Goal: Task Accomplishment & Management: Complete application form

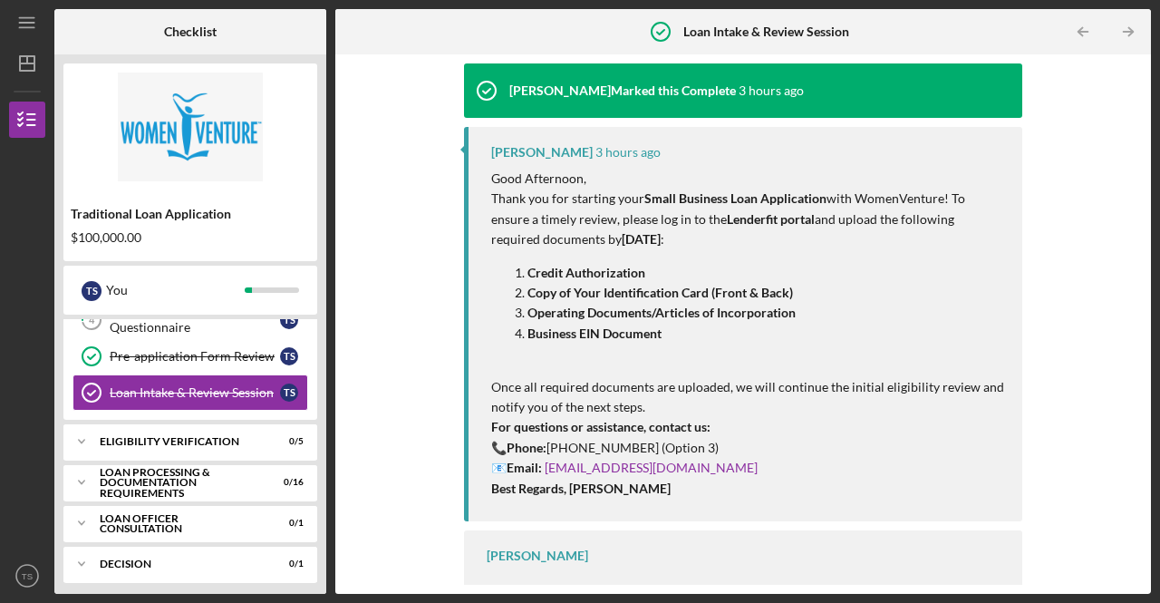
scroll to position [166, 0]
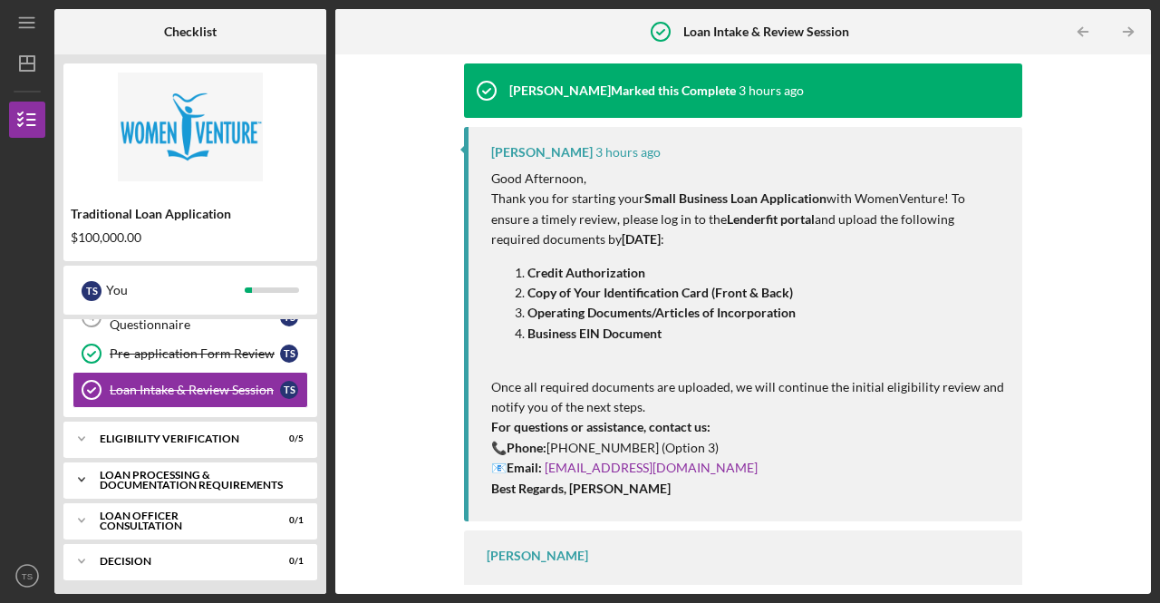
click at [182, 476] on div "Loan Processing & Documentation Requirements" at bounding box center [197, 479] width 195 height 21
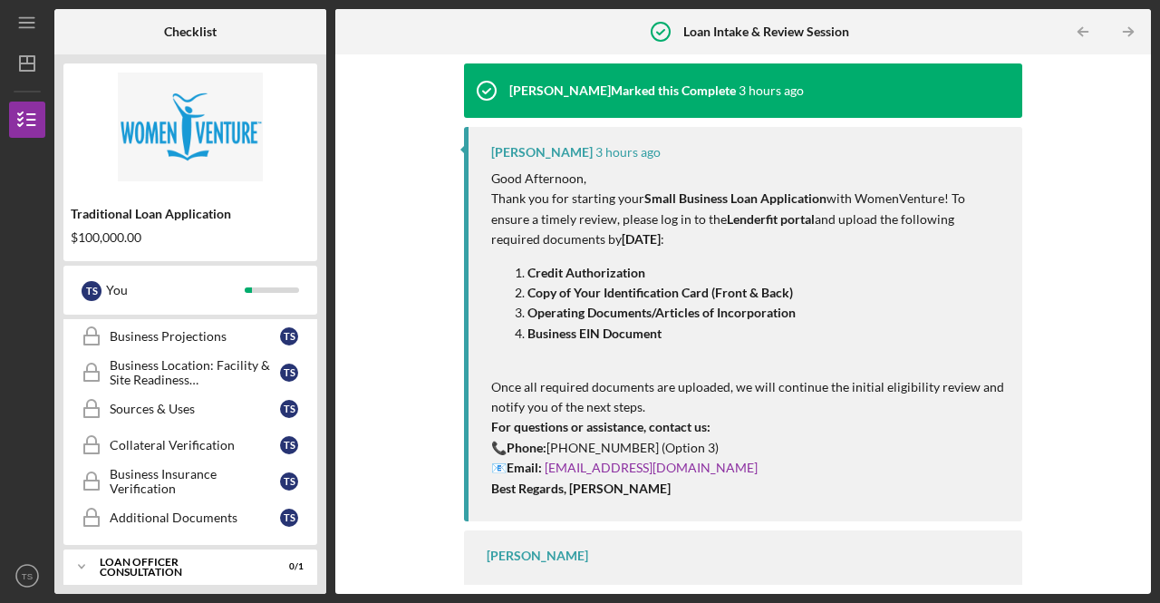
scroll to position [746, 0]
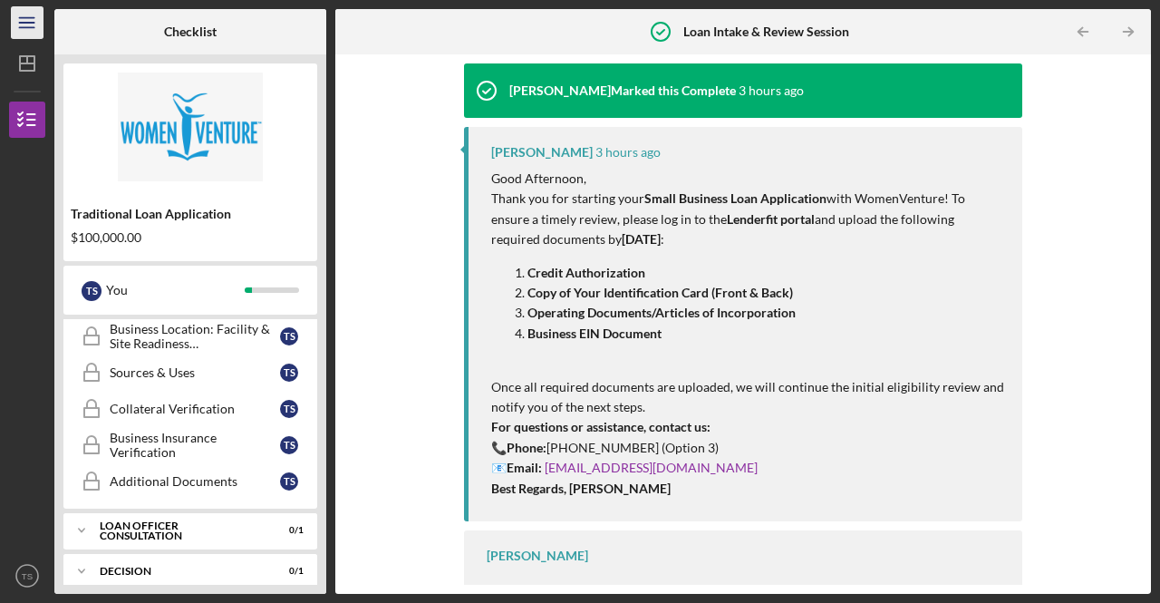
click at [28, 13] on icon "Icon/Menu" at bounding box center [27, 23] width 41 height 41
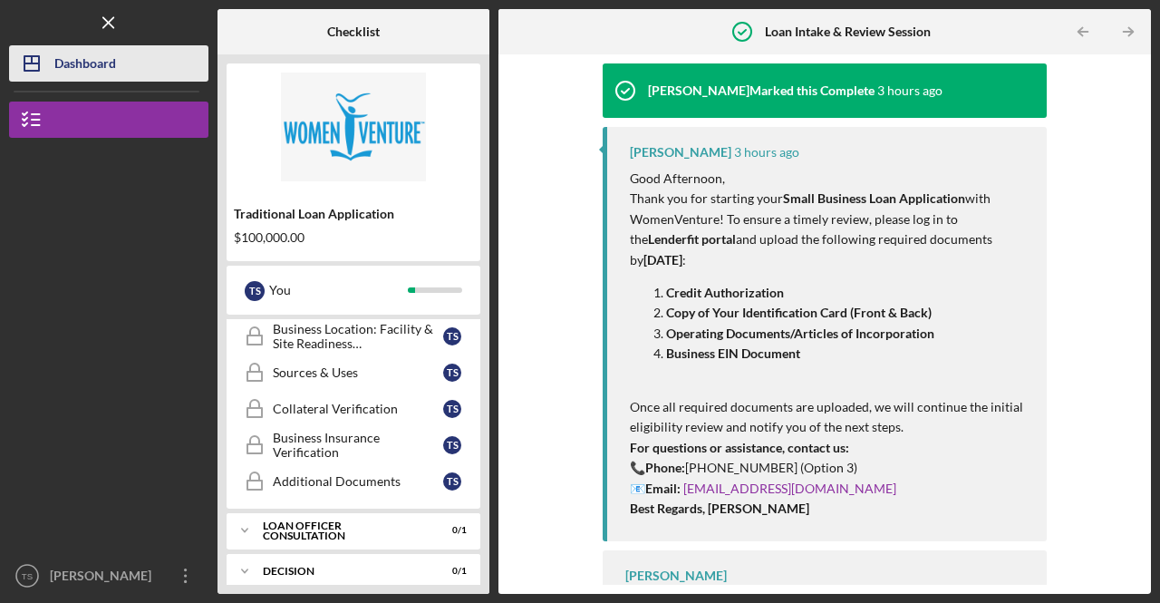
click at [72, 61] on div "Dashboard" at bounding box center [85, 65] width 62 height 41
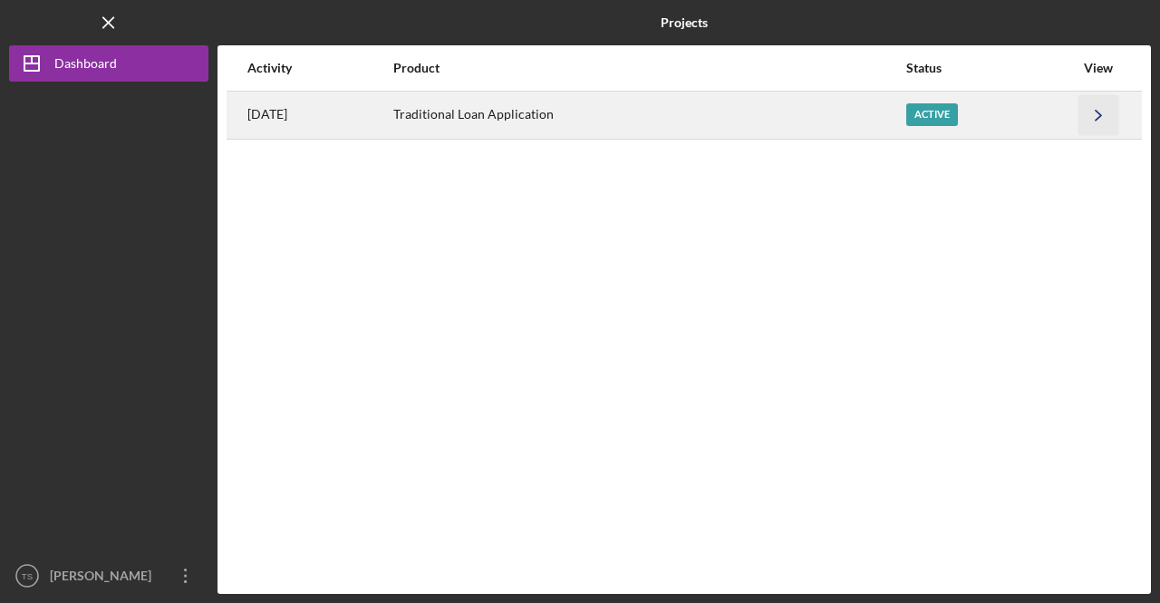
click at [1105, 120] on icon "Icon/Navigate" at bounding box center [1098, 114] width 41 height 41
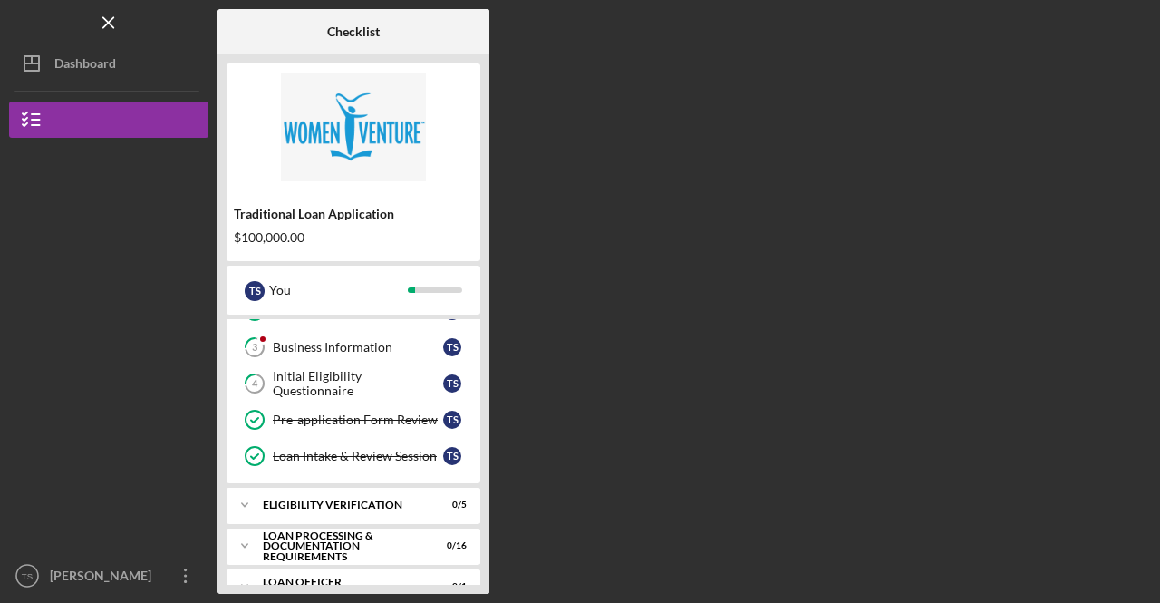
scroll to position [166, 0]
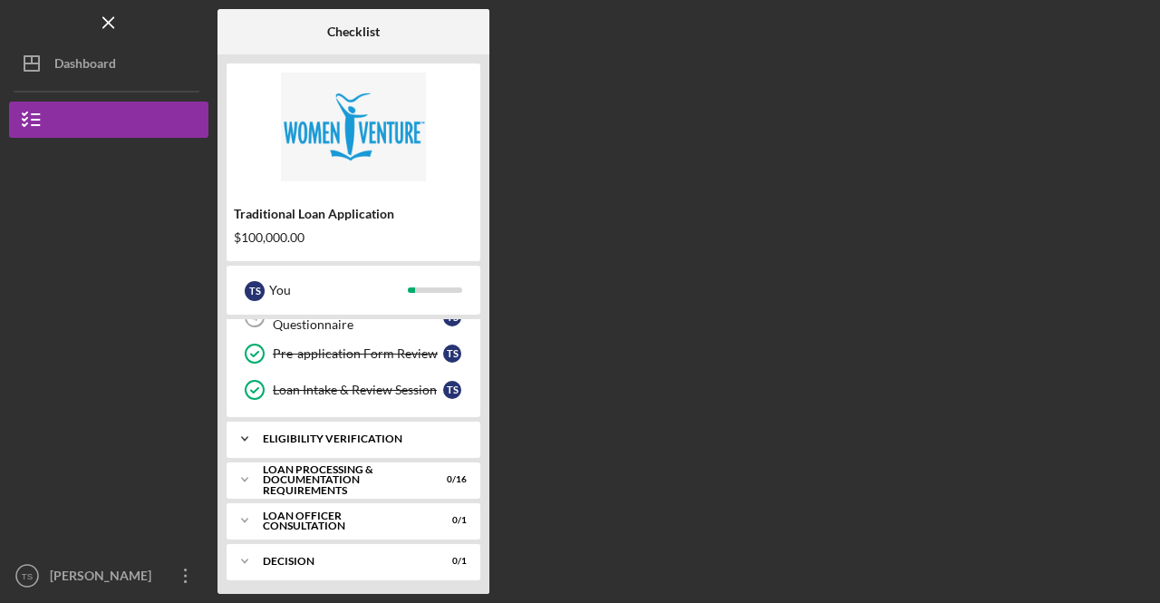
click at [384, 445] on div "Icon/Expander Eligibility Verification 0 / 5" at bounding box center [354, 438] width 254 height 36
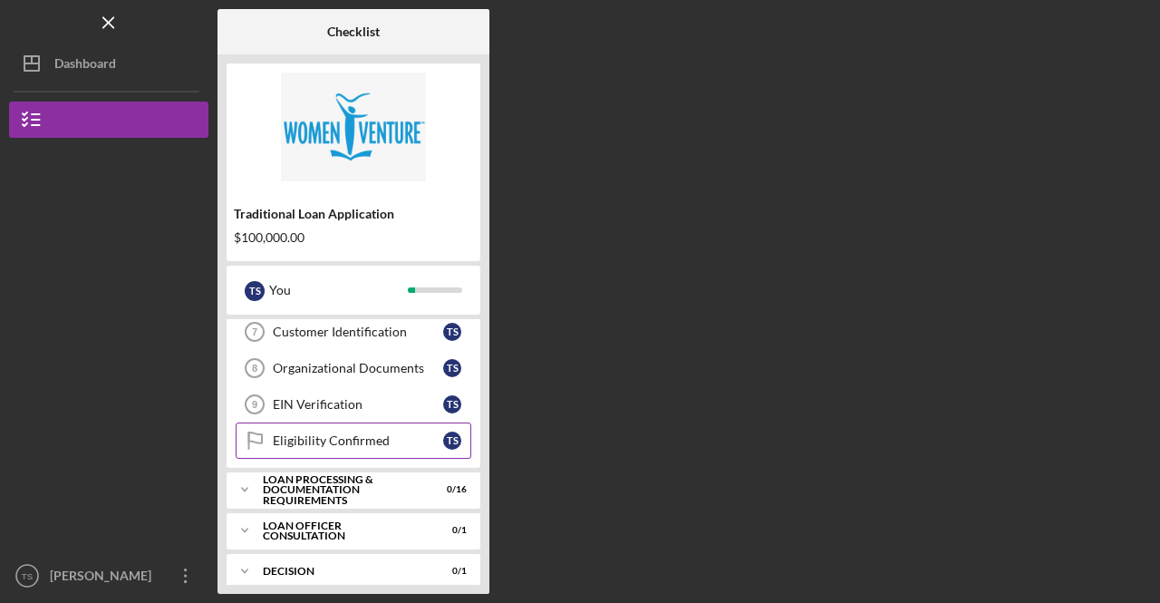
scroll to position [256, 0]
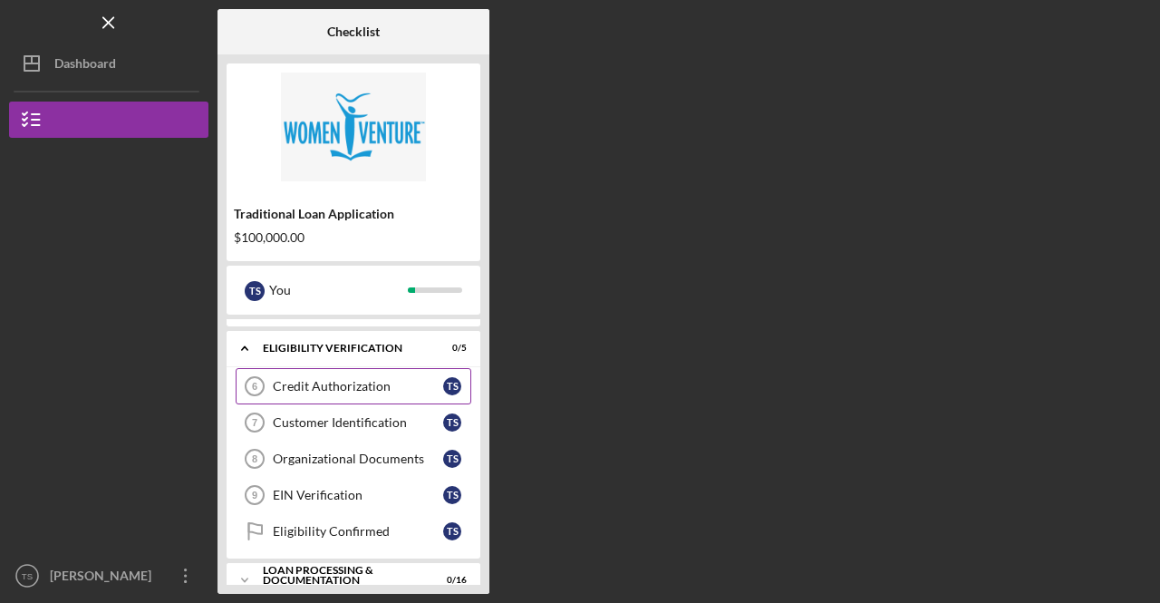
click at [362, 385] on div "Credit Authorization" at bounding box center [358, 386] width 170 height 14
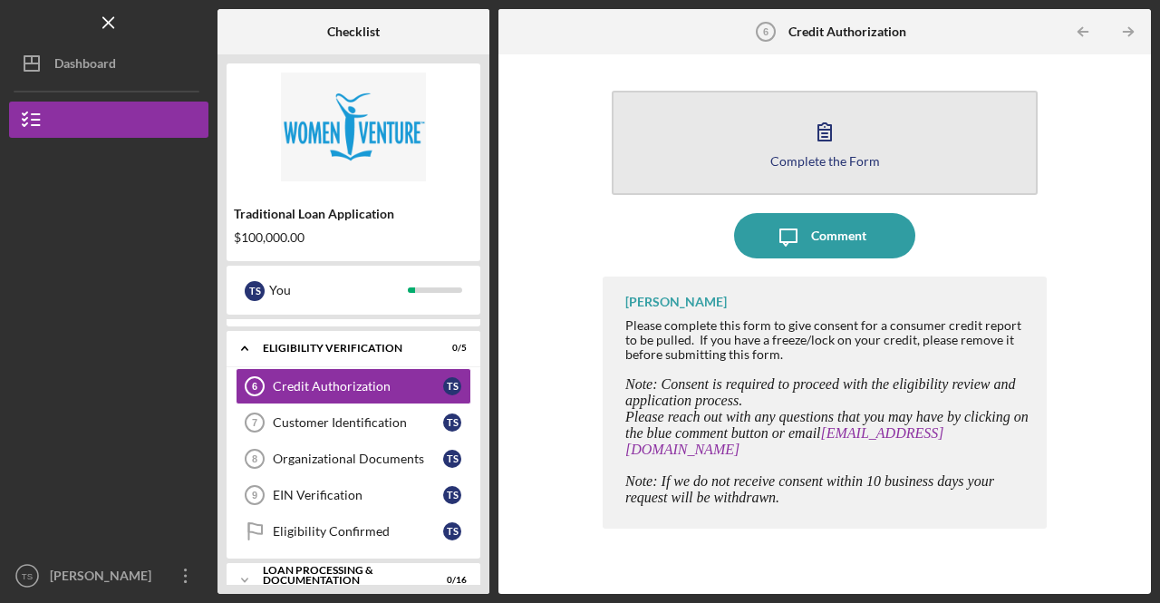
click at [819, 154] on div "Complete the Form" at bounding box center [825, 161] width 110 height 14
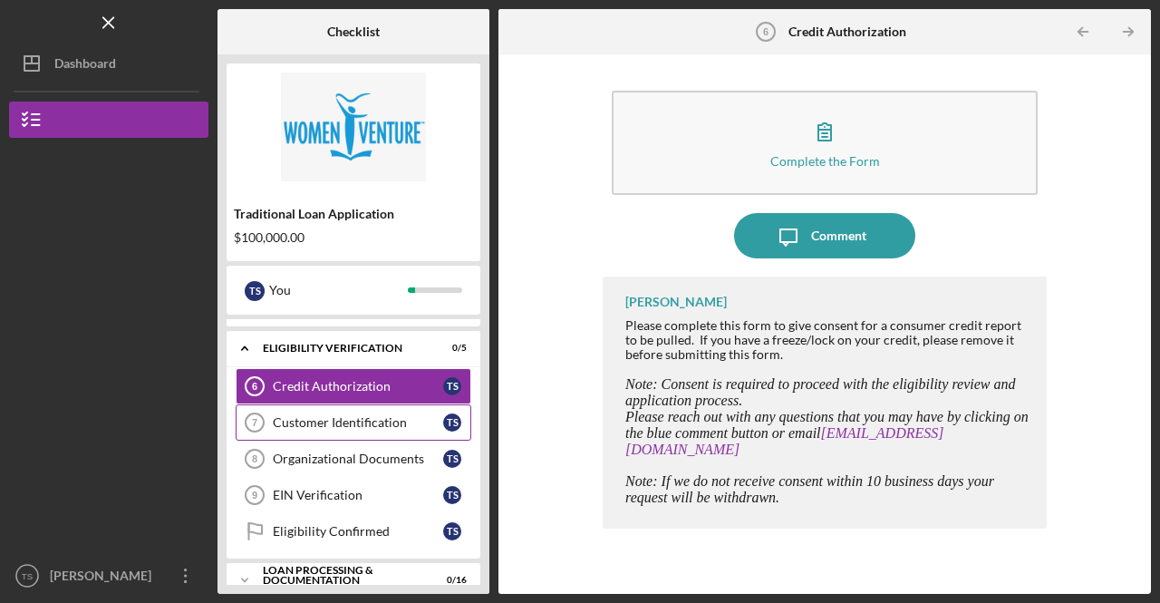
click at [357, 415] on div "Customer Identification" at bounding box center [358, 422] width 170 height 14
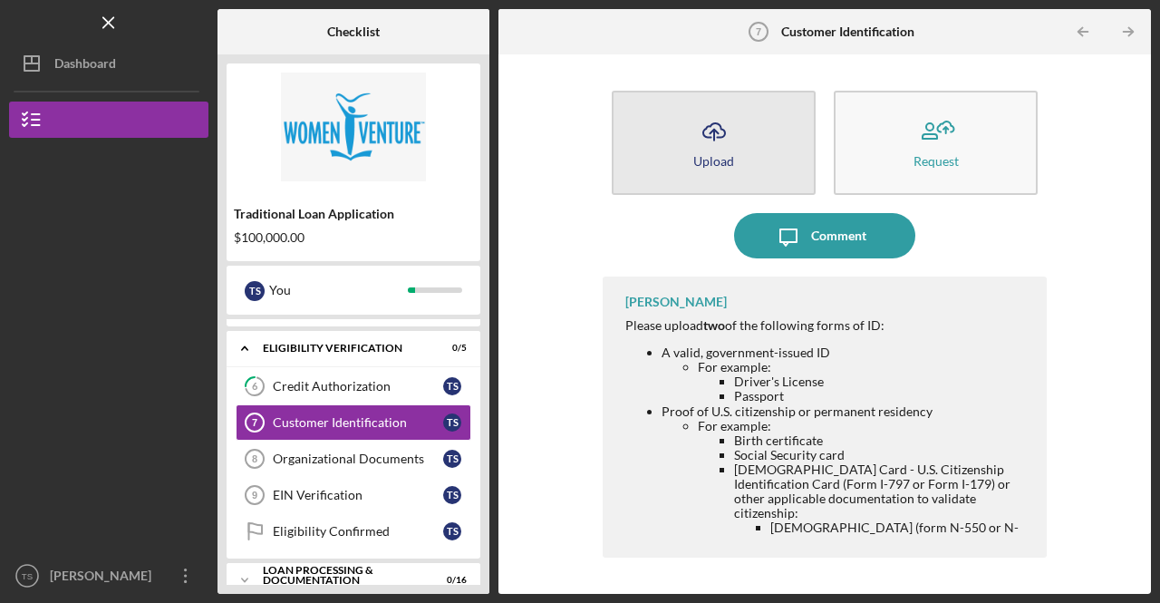
click at [729, 133] on icon "Icon/Upload" at bounding box center [713, 131] width 45 height 45
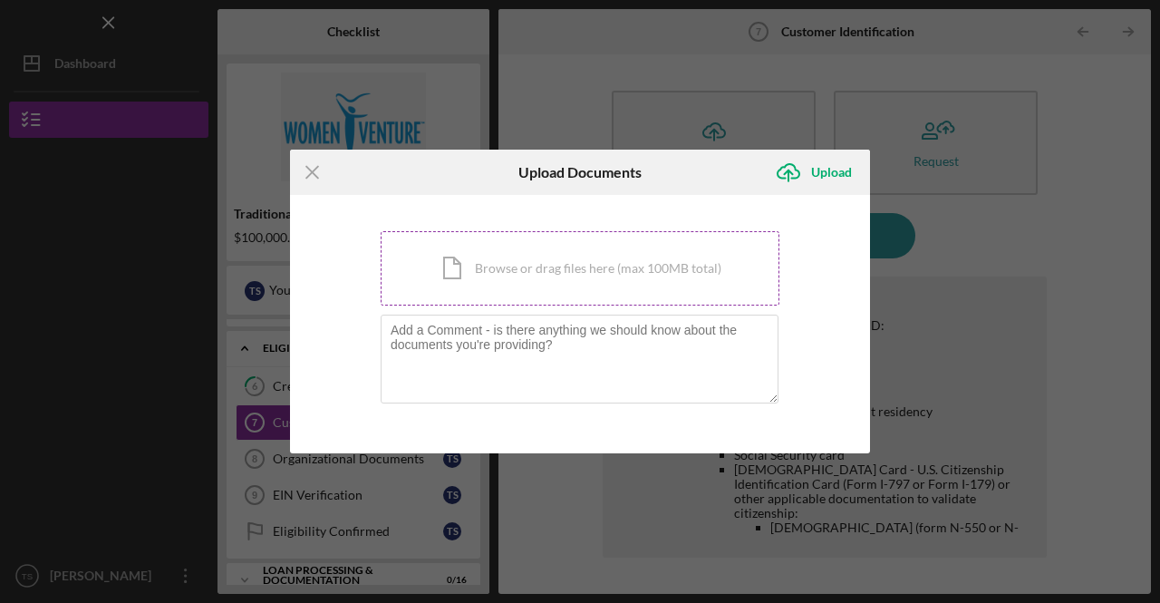
click at [536, 284] on div "Icon/Document Browse or drag files here (max 100MB total) Tap to choose files o…" at bounding box center [580, 268] width 399 height 74
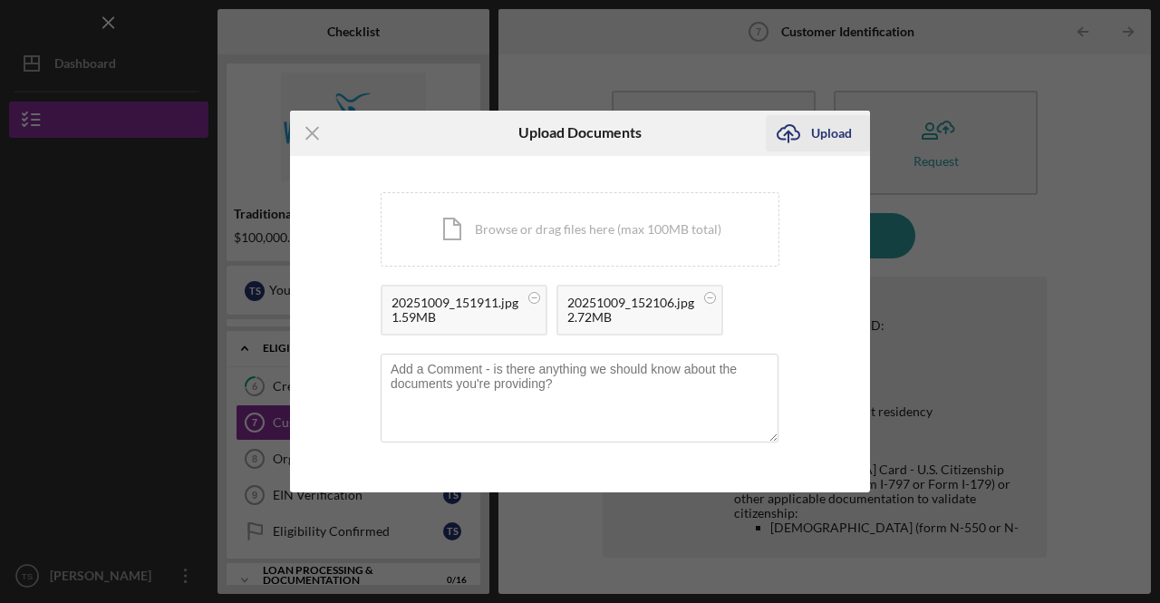
click at [837, 128] on div "Upload" at bounding box center [831, 133] width 41 height 36
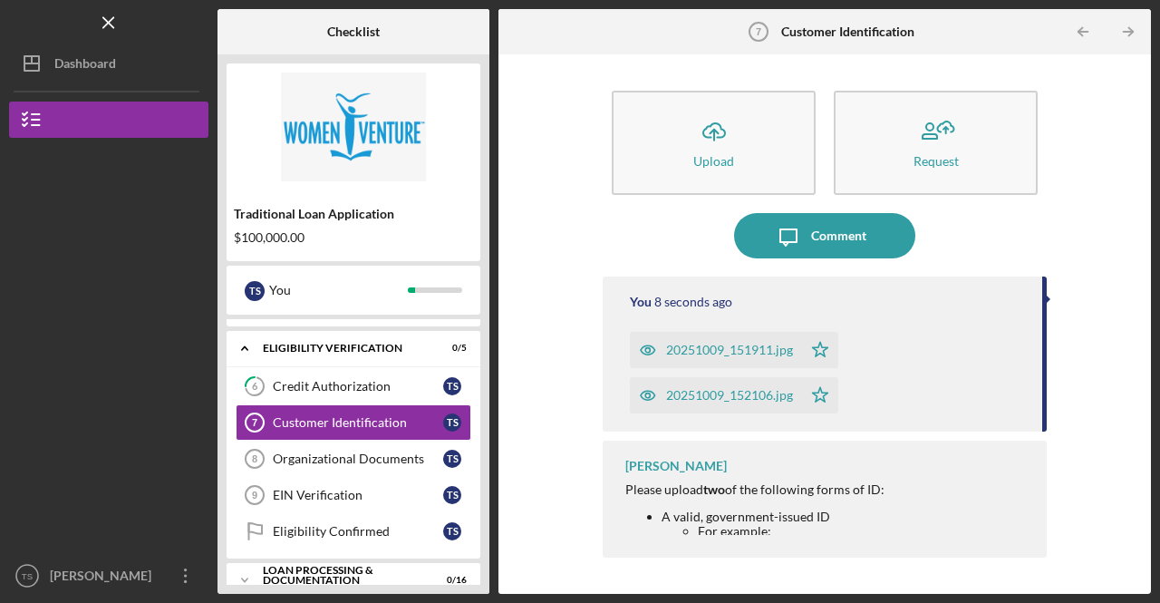
click at [580, 466] on div "Icon/Upload Upload Request Icon/Message Comment You 8 seconds ago 20251009_1519…" at bounding box center [824, 323] width 634 height 521
click at [366, 455] on div "Organizational Documents" at bounding box center [358, 458] width 170 height 14
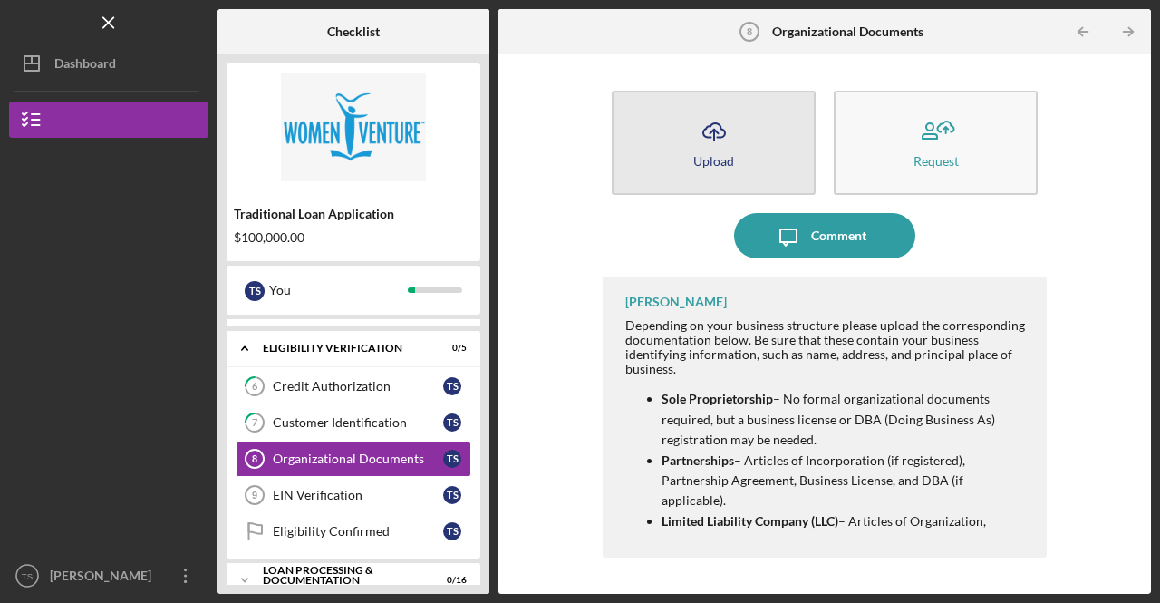
click at [723, 132] on icon "Icon/Upload" at bounding box center [713, 131] width 45 height 45
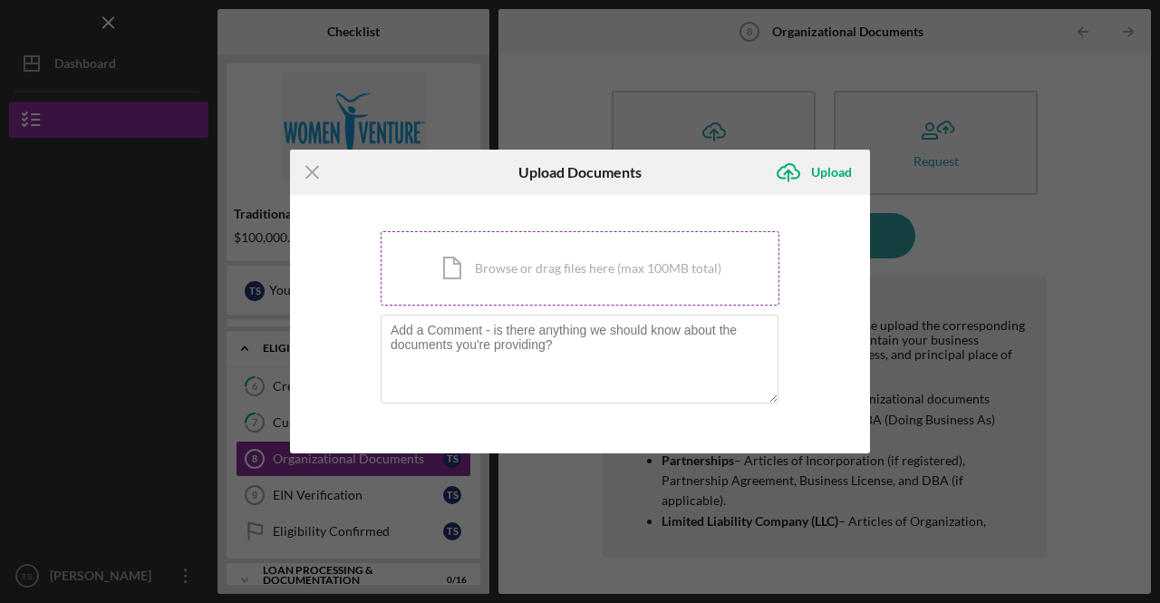
click at [598, 271] on div "Icon/Document Browse or drag files here (max 100MB total) Tap to choose files o…" at bounding box center [580, 268] width 399 height 74
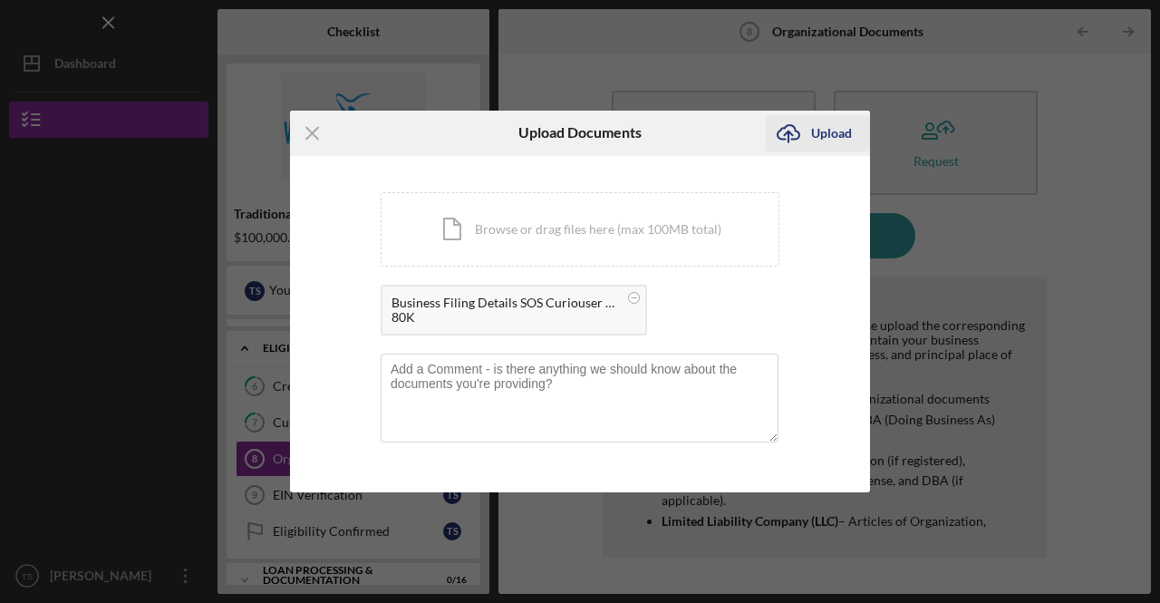
click at [824, 135] on div "Upload" at bounding box center [831, 133] width 41 height 36
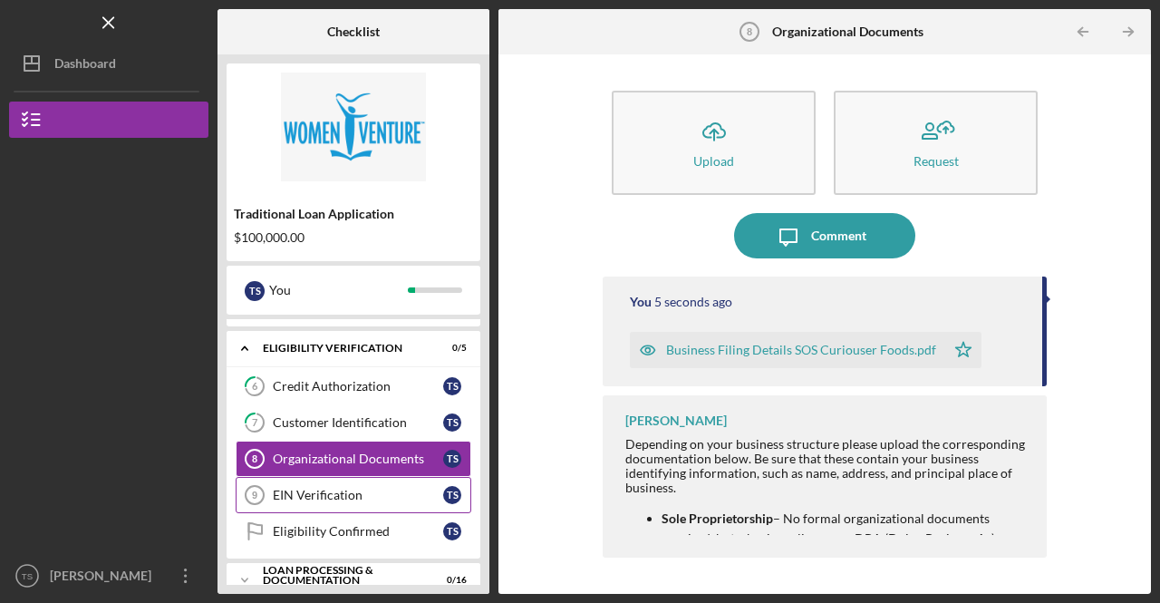
click at [311, 490] on div "EIN Verification" at bounding box center [358, 494] width 170 height 14
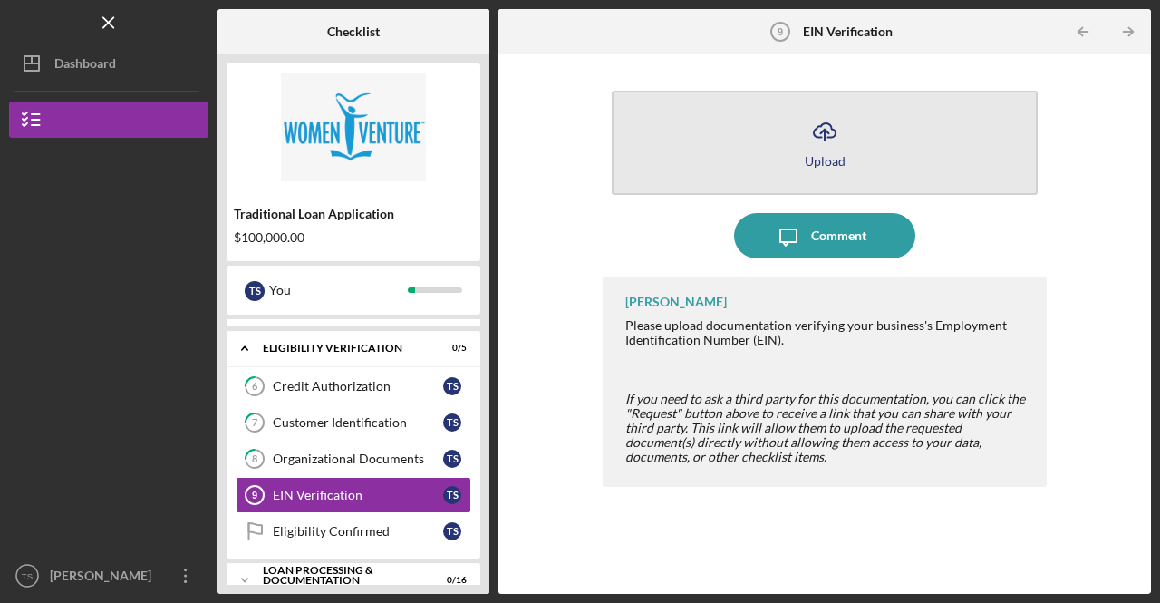
click at [832, 140] on icon "Icon/Upload" at bounding box center [824, 131] width 45 height 45
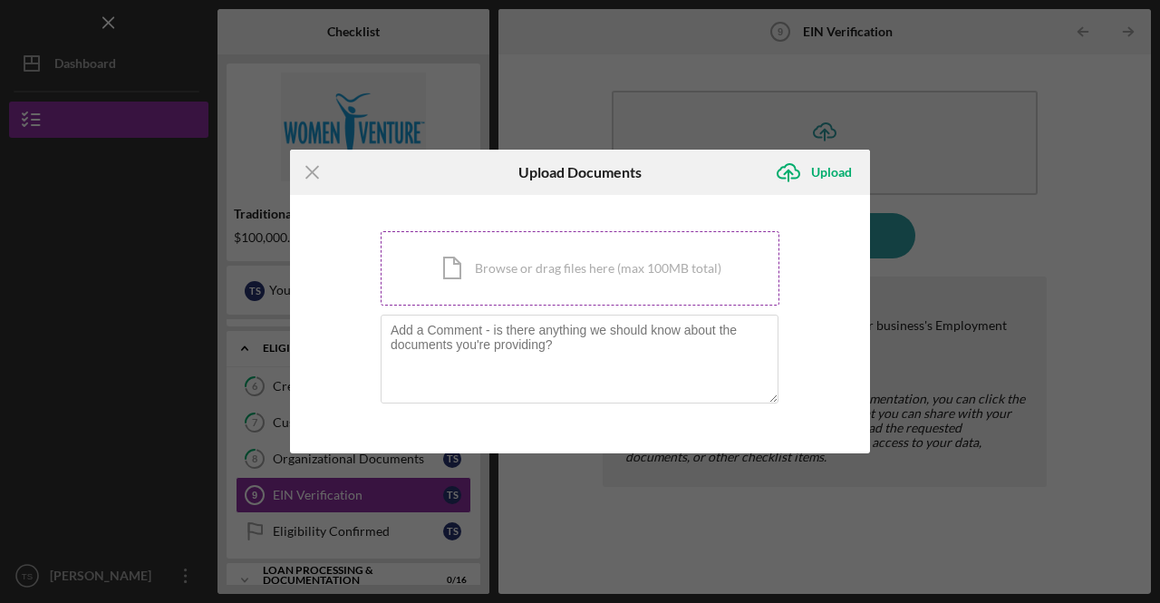
click at [555, 279] on div "Icon/Document Browse or drag files here (max 100MB total) Tap to choose files o…" at bounding box center [580, 268] width 399 height 74
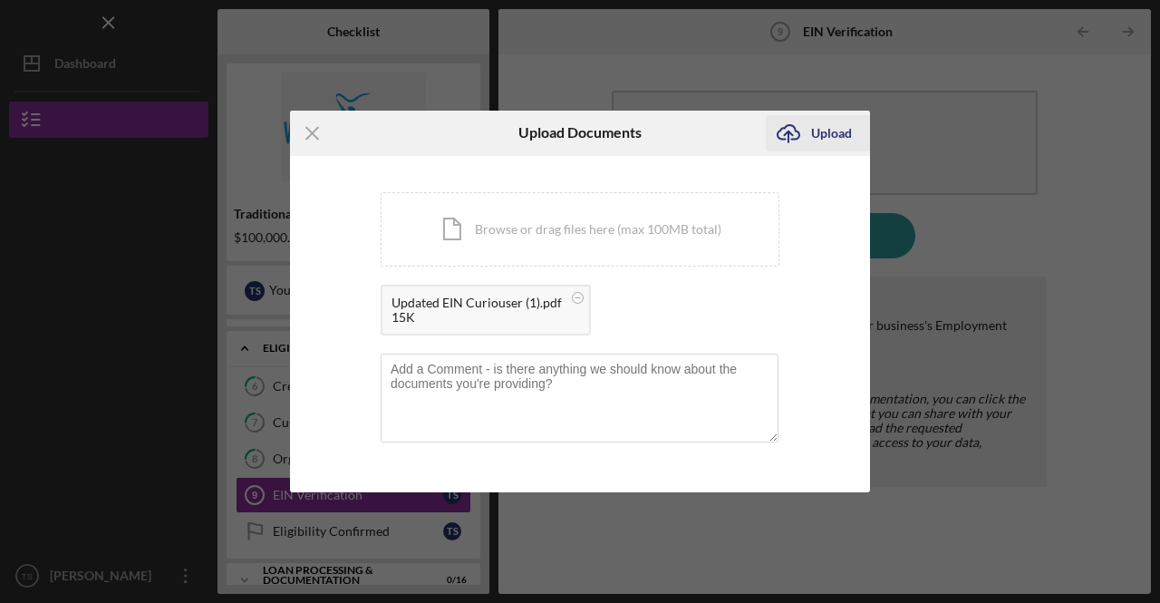
click at [825, 131] on div "Upload" at bounding box center [831, 133] width 41 height 36
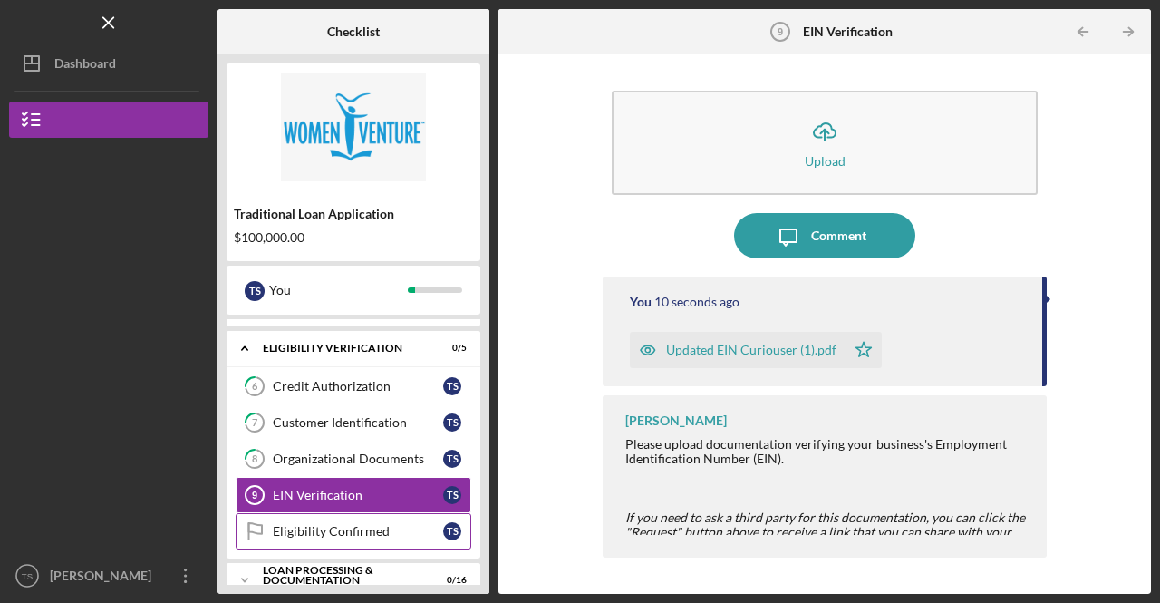
click at [342, 524] on div "Eligibility Confirmed" at bounding box center [358, 531] width 170 height 14
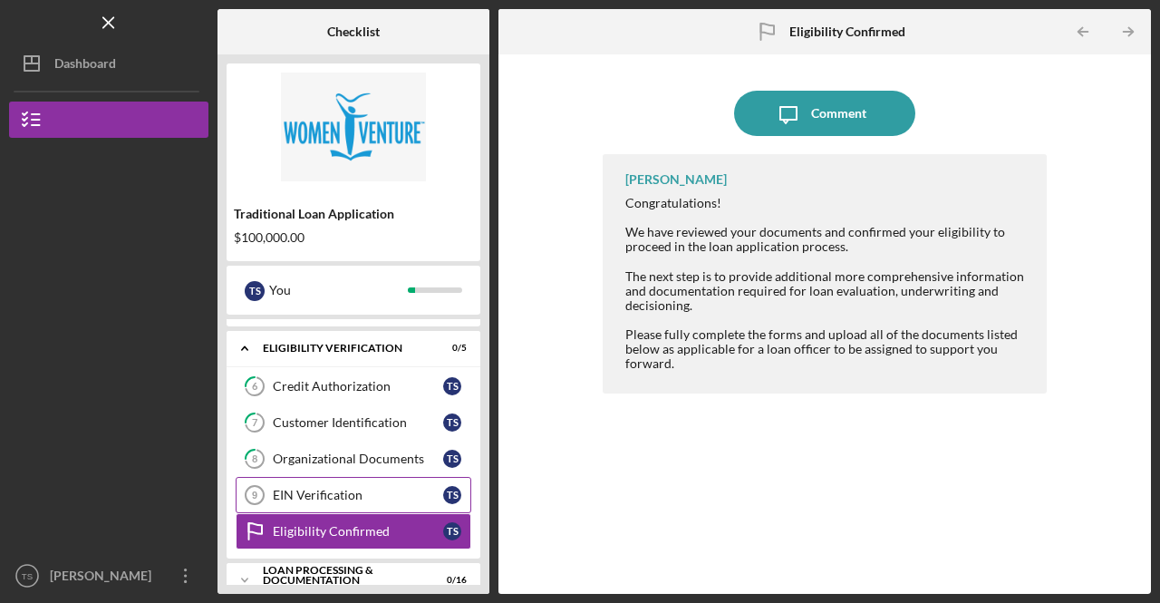
click at [342, 487] on div "EIN Verification" at bounding box center [358, 494] width 170 height 14
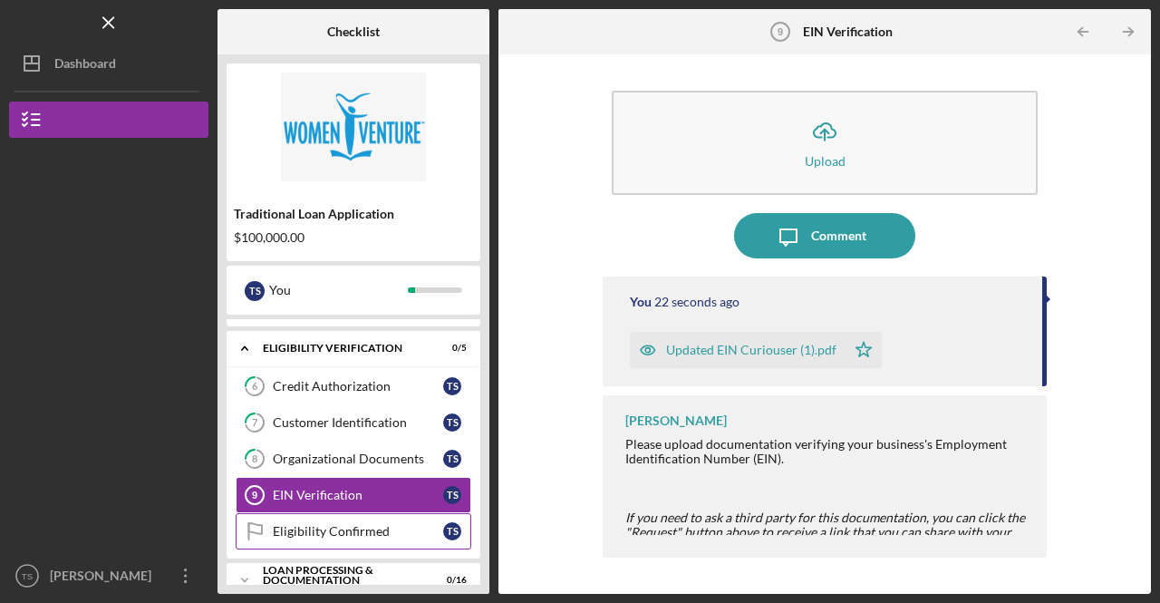
click at [358, 526] on div "Eligibility Confirmed" at bounding box center [358, 531] width 170 height 14
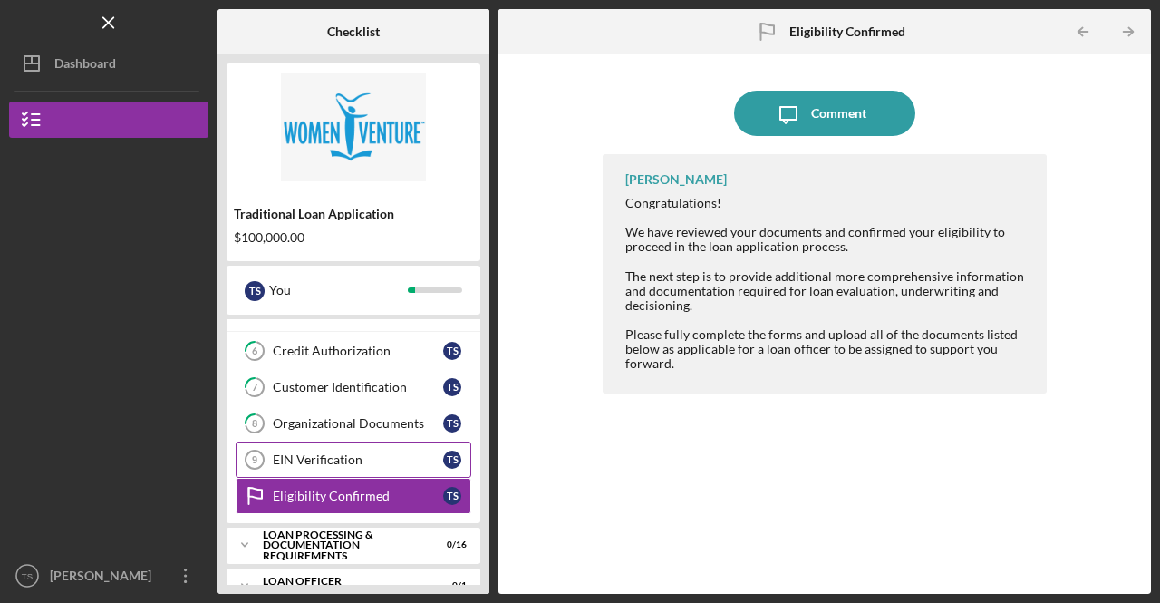
scroll to position [263, 0]
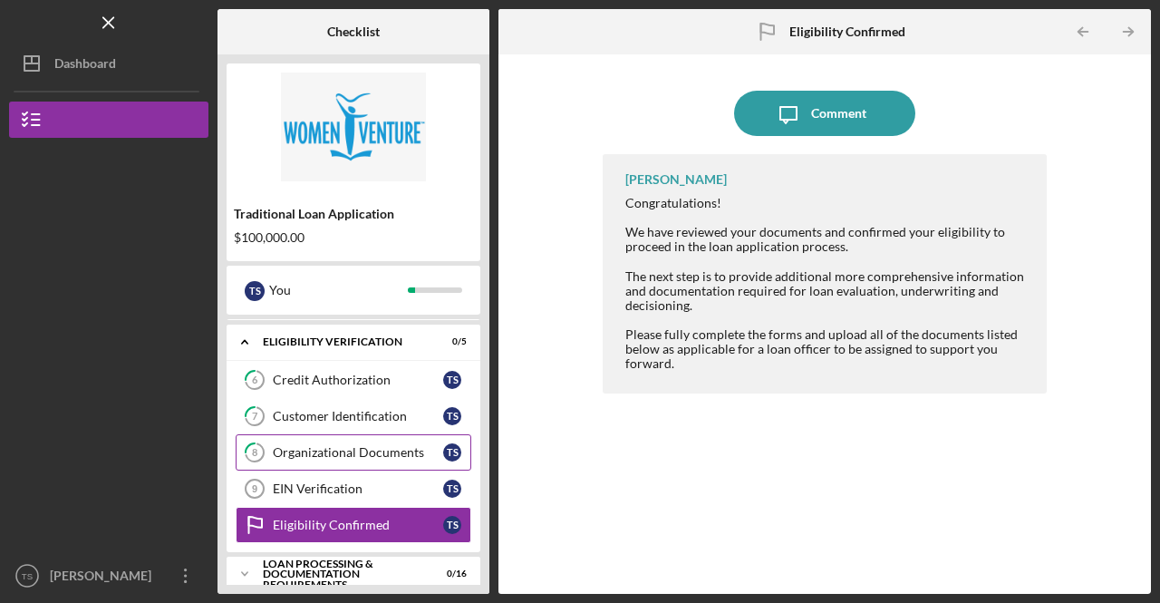
click at [327, 434] on link "8 Organizational Documents T S" at bounding box center [354, 452] width 236 height 36
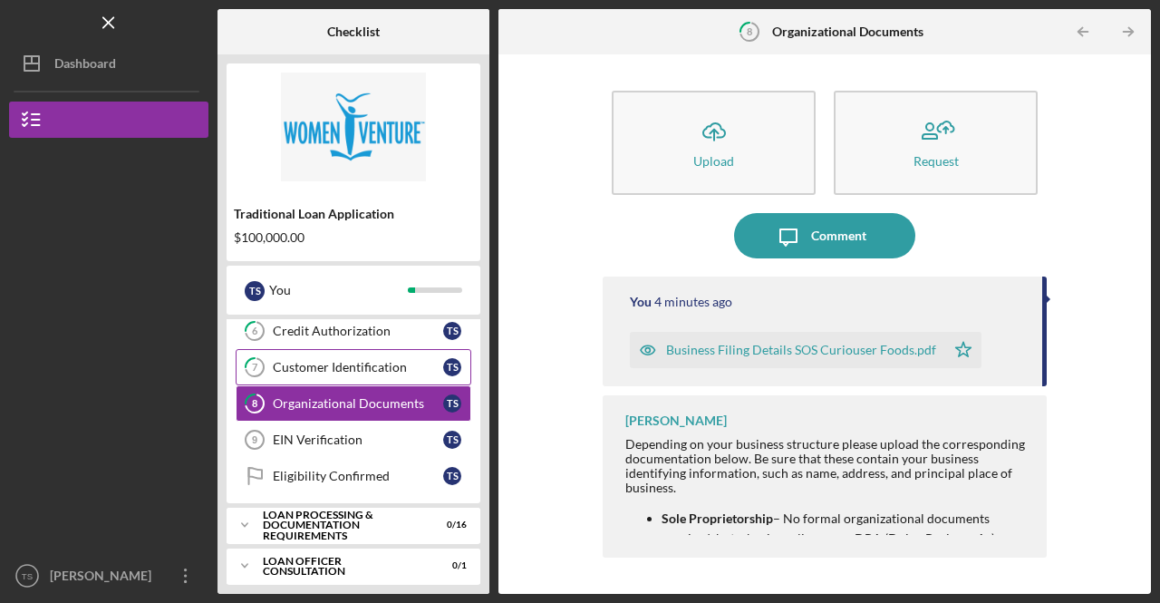
scroll to position [353, 0]
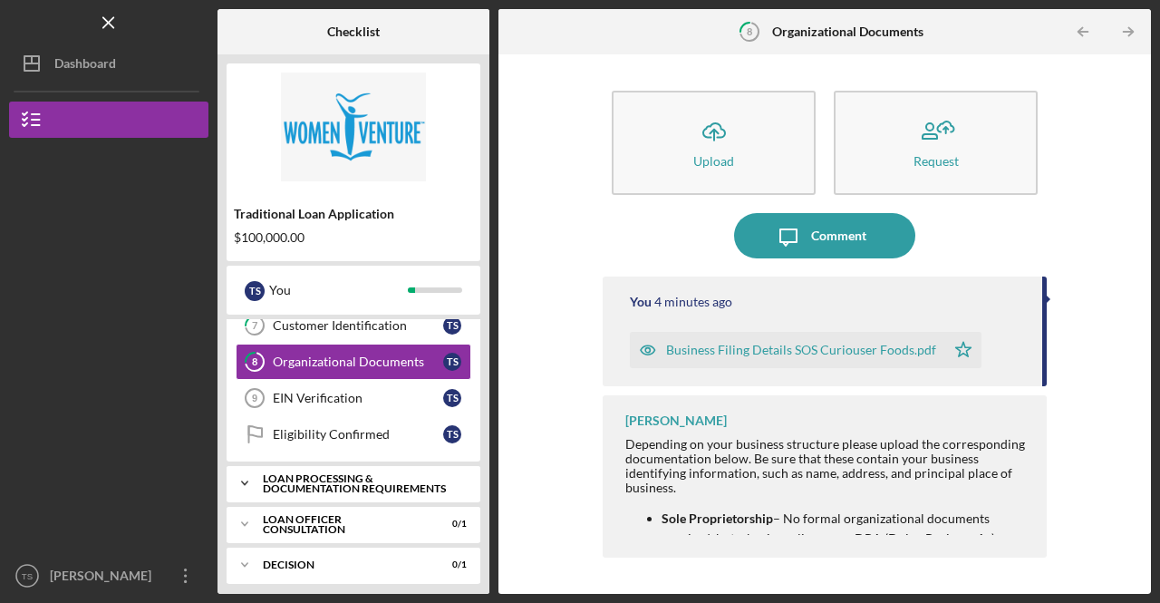
click at [456, 474] on div "Loan Processing & Documentation Requirements" at bounding box center [360, 483] width 195 height 21
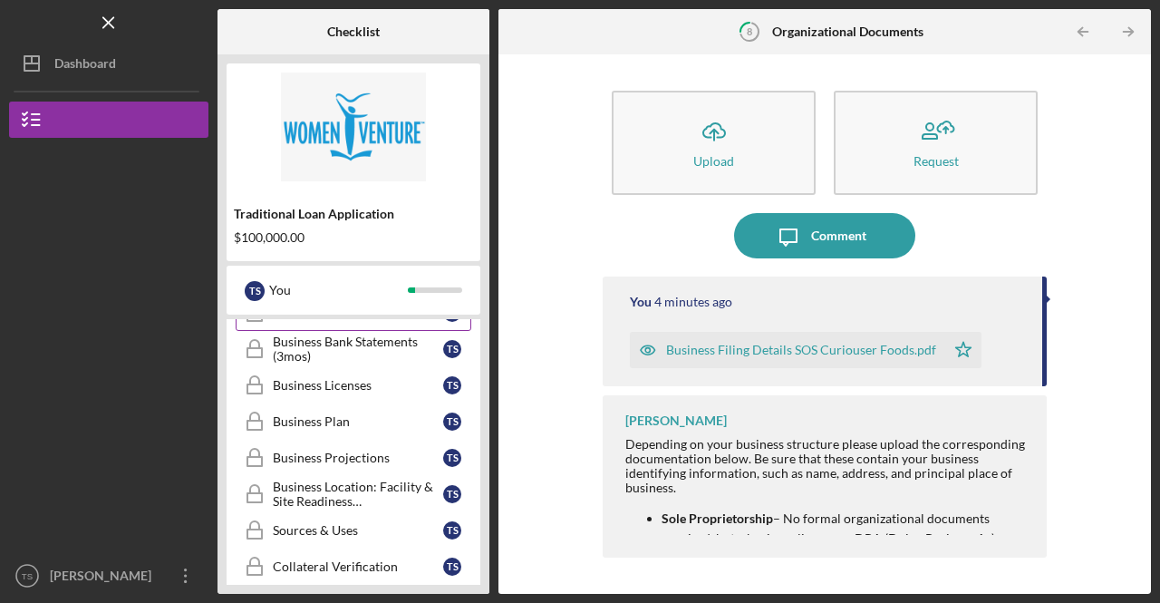
scroll to position [806, 0]
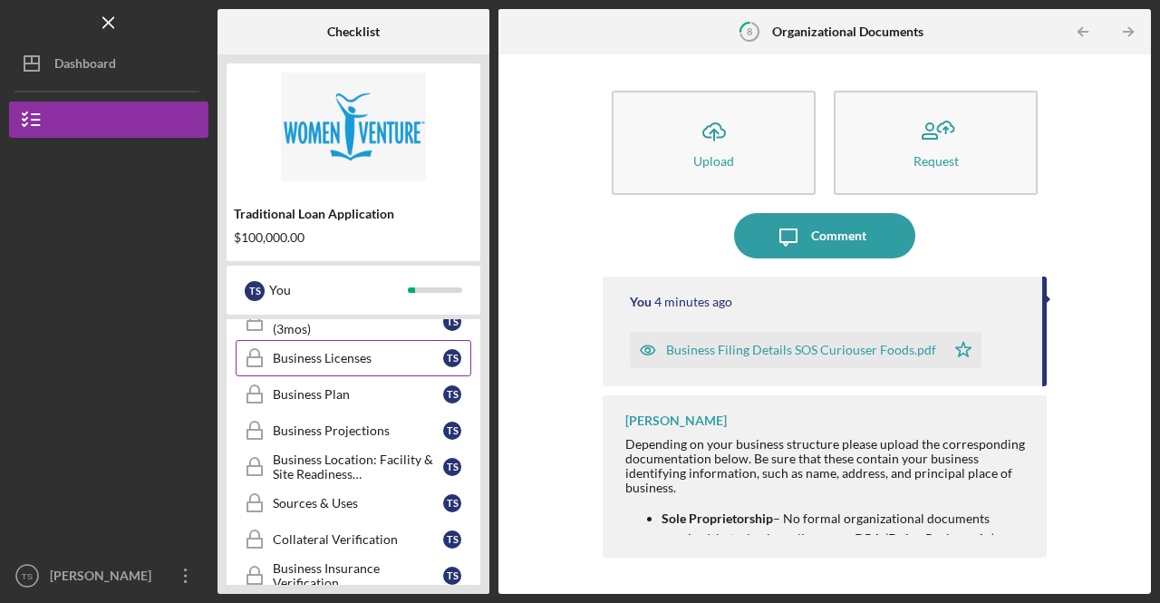
click at [369, 351] on div "Business Licenses" at bounding box center [358, 358] width 170 height 14
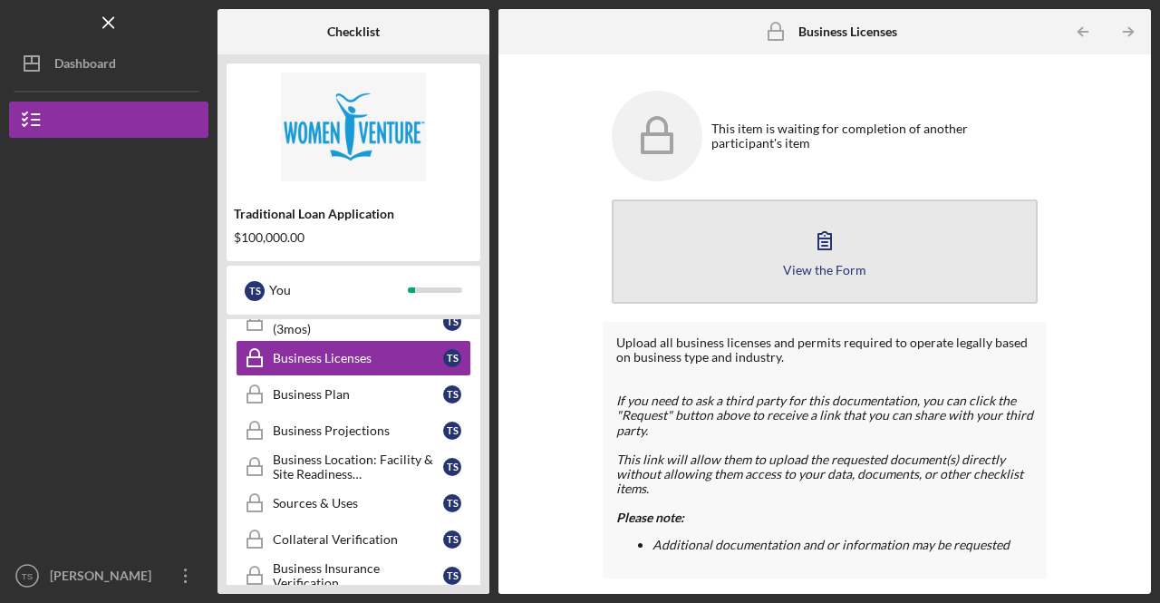
click at [826, 249] on icon "button" at bounding box center [824, 240] width 13 height 17
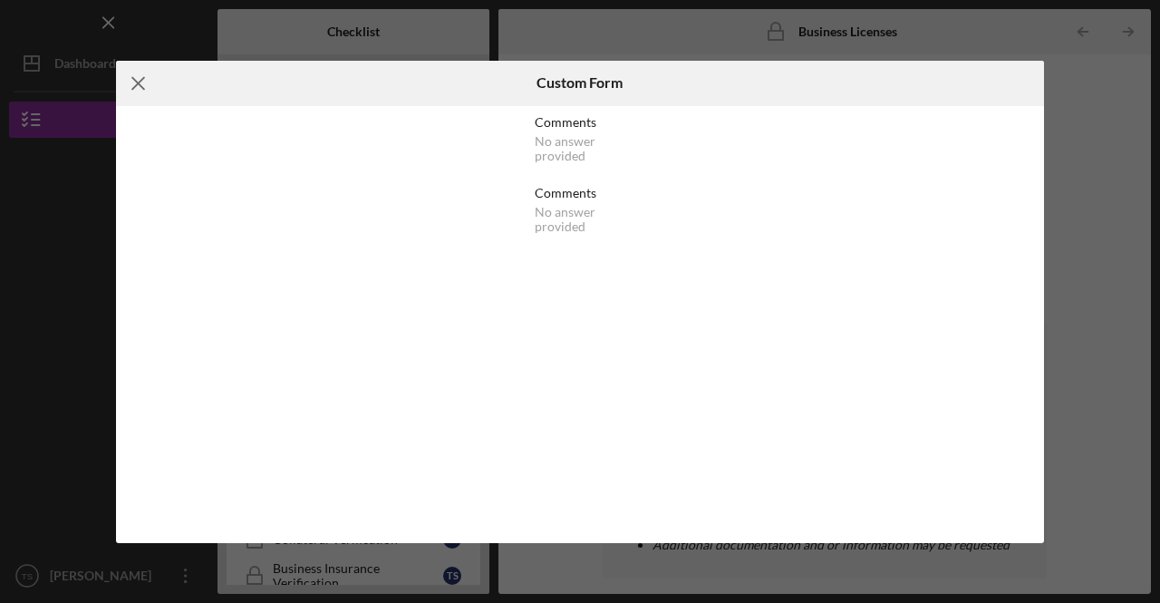
click at [142, 79] on line at bounding box center [138, 83] width 12 height 12
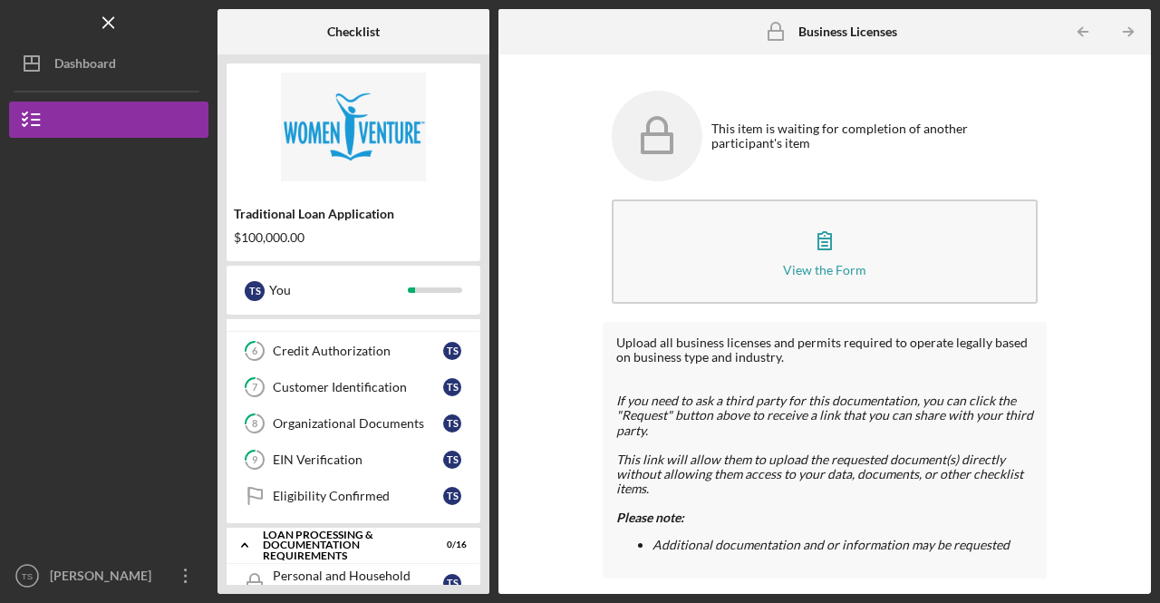
scroll to position [353, 0]
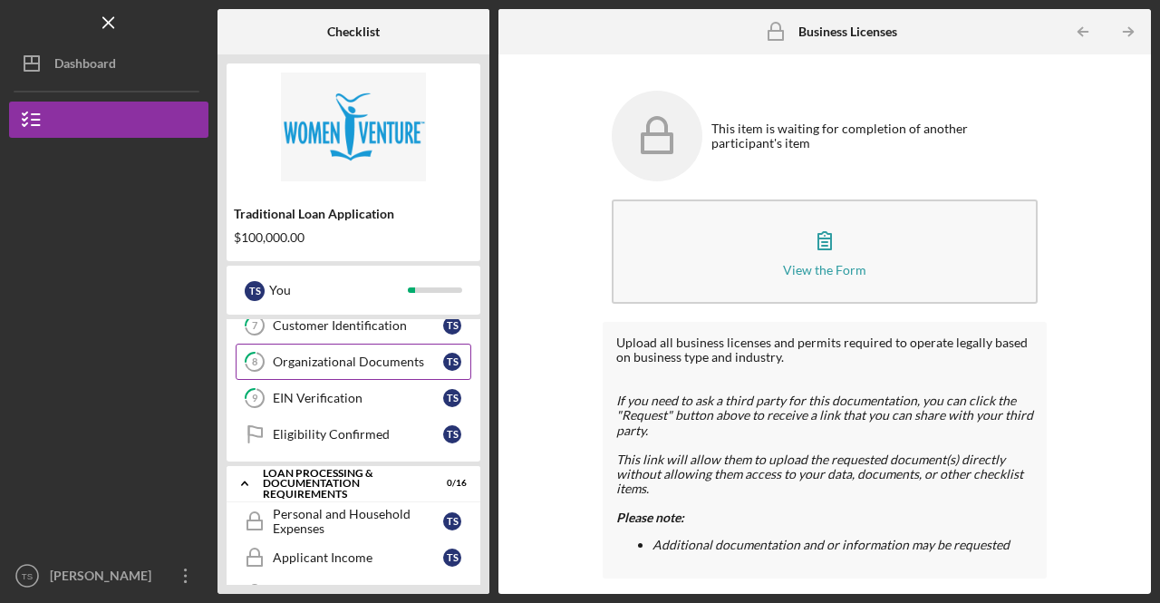
click at [401, 354] on div "Organizational Documents" at bounding box center [358, 361] width 170 height 14
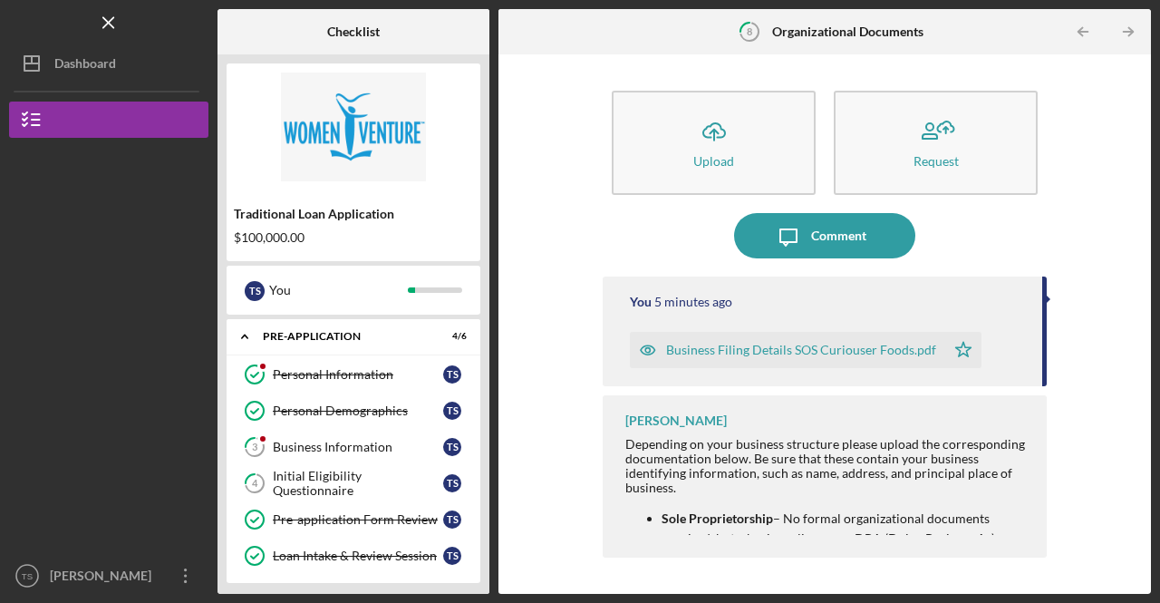
scroll to position [91, 0]
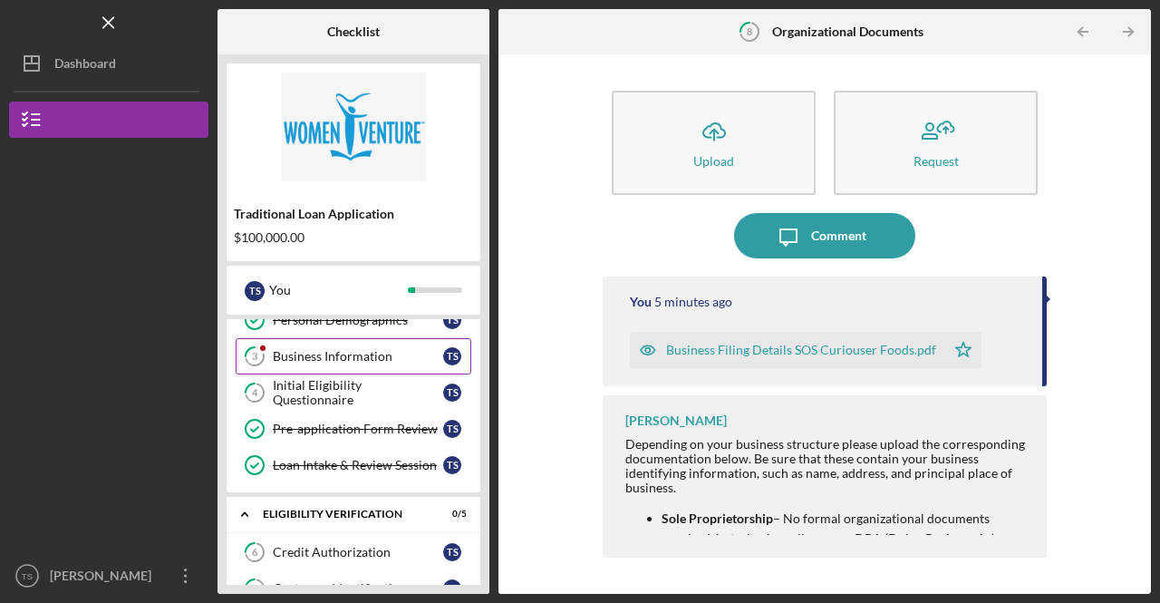
click at [380, 362] on link "3 Business Information T S" at bounding box center [354, 356] width 236 height 36
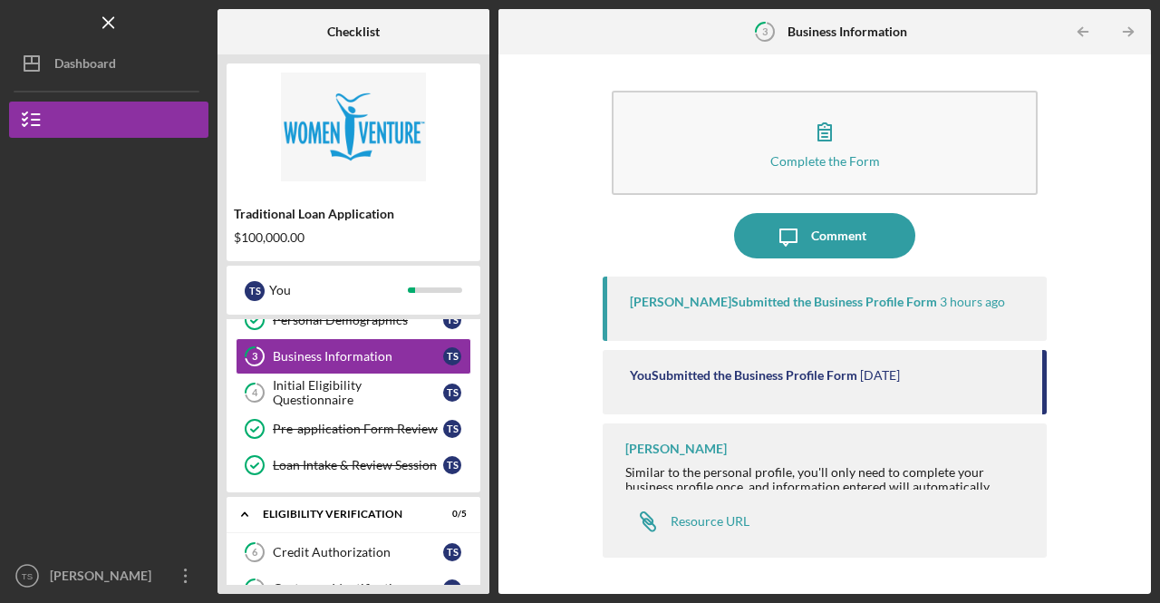
click at [730, 459] on div "Latrina Caldwell Similar to the personal profile, you'll only need to complete …" at bounding box center [825, 490] width 444 height 134
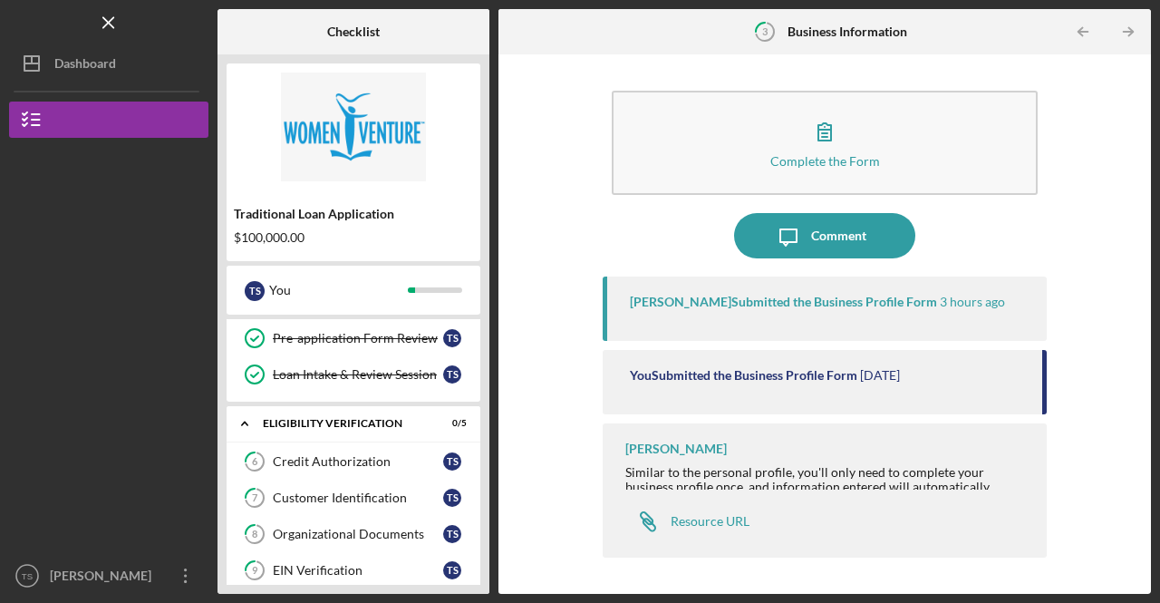
scroll to position [208, 0]
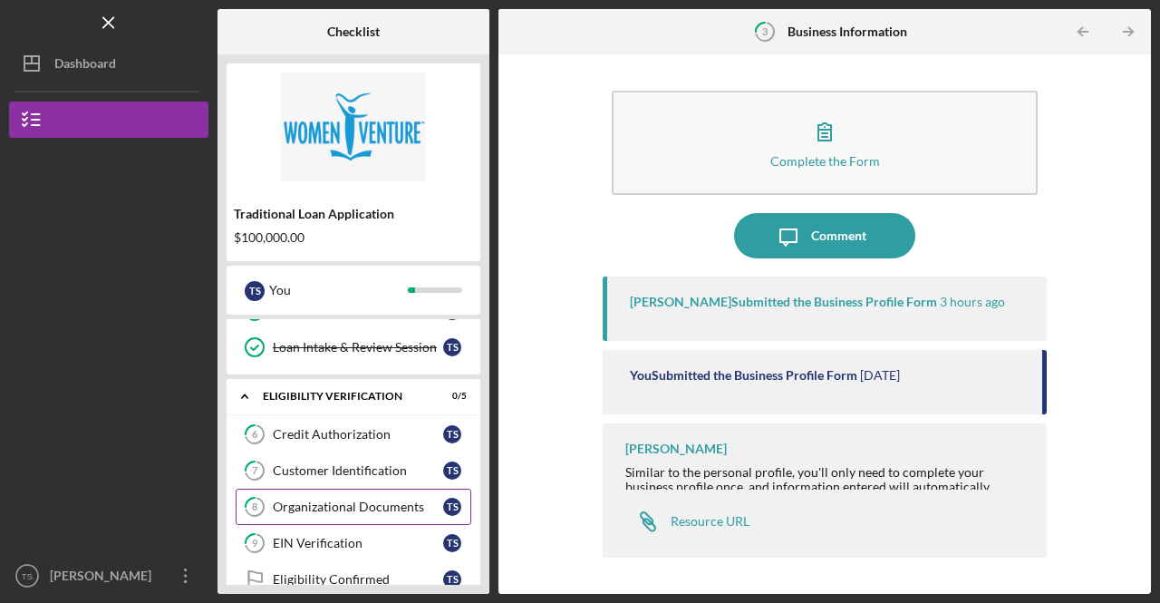
click at [328, 499] on div "Organizational Documents" at bounding box center [358, 506] width 170 height 14
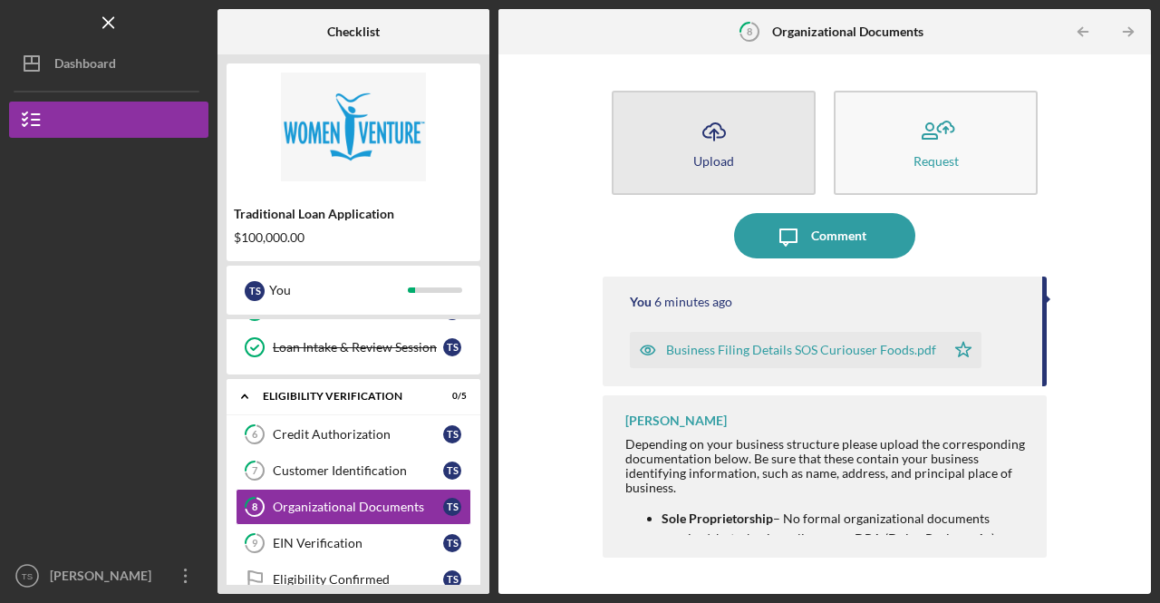
click at [707, 135] on icon "Icon/Upload" at bounding box center [713, 131] width 45 height 45
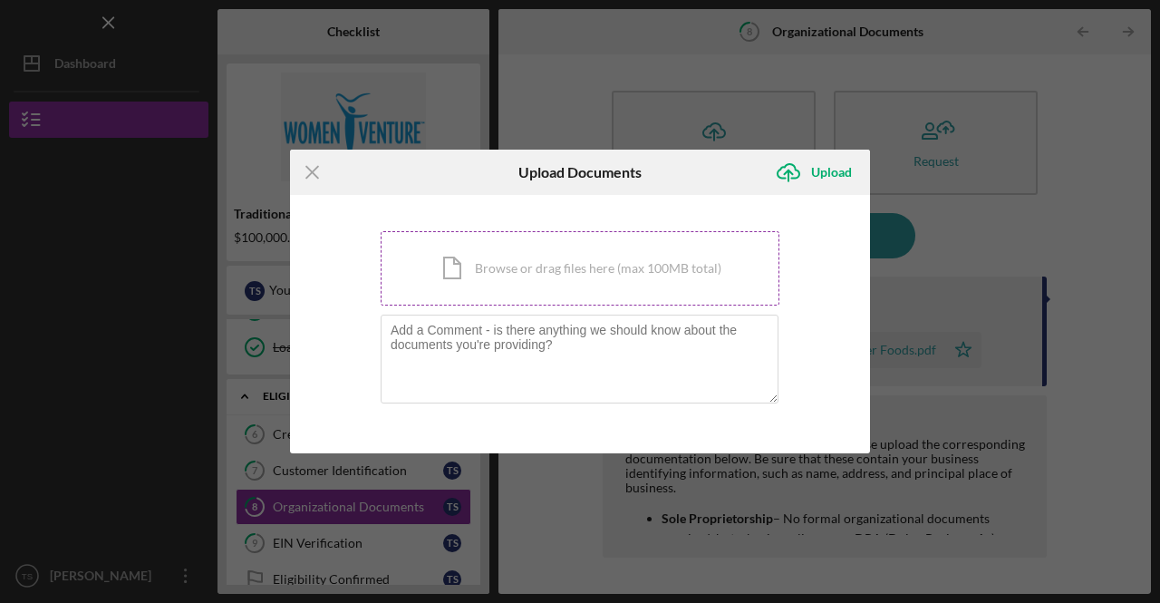
click at [504, 281] on div "Icon/Document Browse or drag files here (max 100MB total) Tap to choose files o…" at bounding box center [580, 268] width 399 height 74
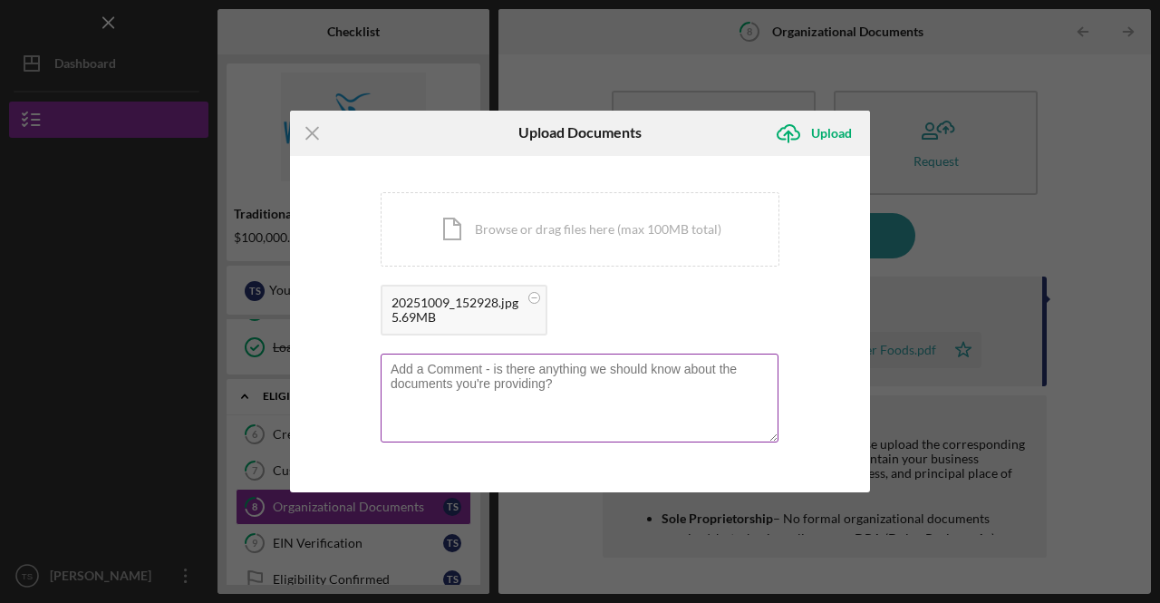
drag, startPoint x: 580, startPoint y: 378, endPoint x: 407, endPoint y: 376, distance: 173.1
click at [407, 376] on textarea at bounding box center [580, 397] width 398 height 89
type textarea "Business License"
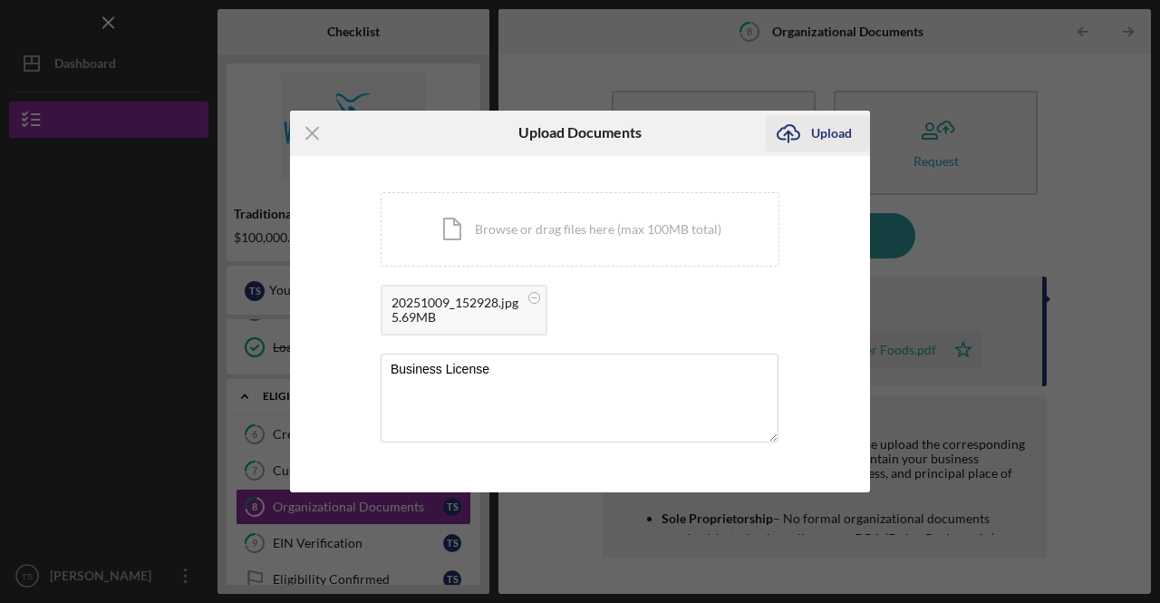
click at [827, 140] on div "Upload" at bounding box center [831, 133] width 41 height 36
